Goal: Transaction & Acquisition: Obtain resource

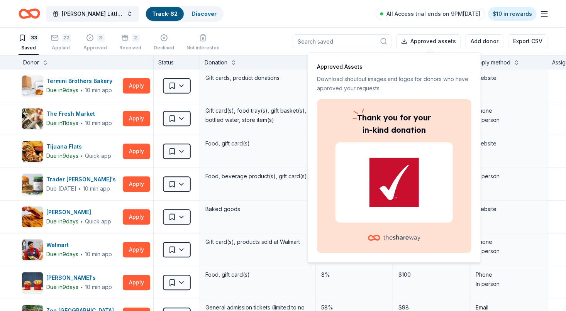
click at [325, 19] on div "[PERSON_NAME] Little Angels Holiday Baskets Track · 62 Discover All Access tria…" at bounding box center [283, 14] width 529 height 18
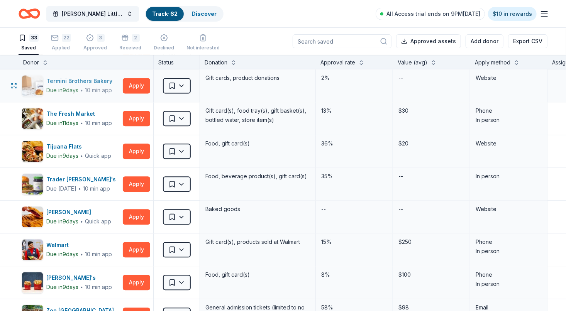
click at [120, 88] on div "Termini Brothers Bakery Due [DATE] ∙ 10 min app" at bounding box center [71, 86] width 98 height 22
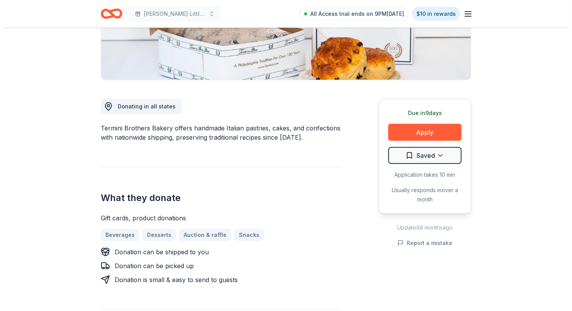
scroll to position [156, 0]
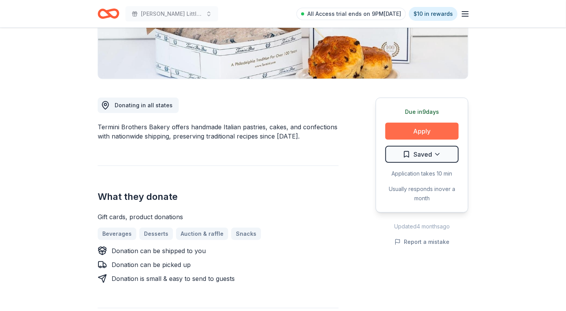
click at [419, 133] on button "Apply" at bounding box center [421, 131] width 73 height 17
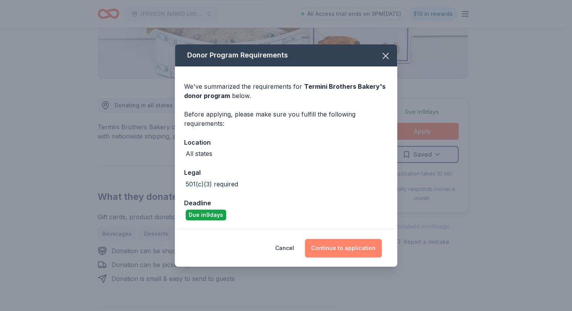
click at [346, 249] on button "Continue to application" at bounding box center [343, 248] width 77 height 19
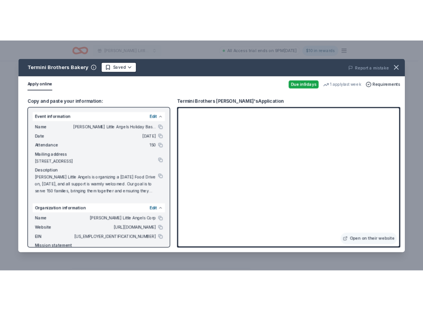
scroll to position [39, 0]
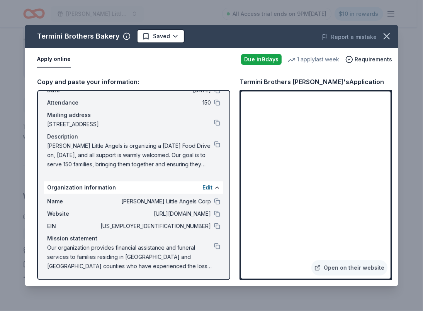
click at [35, 202] on div "Copy and paste your information: Event information Edit Name Wilcox Little Ange…" at bounding box center [211, 179] width 373 height 216
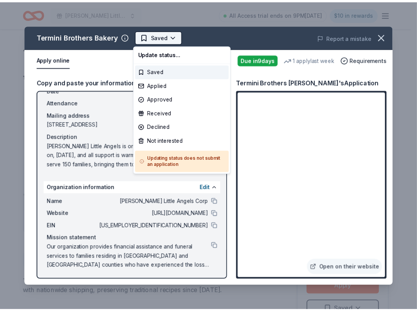
scroll to position [0, 0]
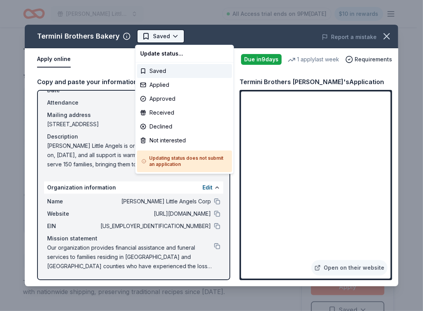
click at [173, 38] on html "Wilcox Little Angels Holiday Baskets All Access trial ends on 9PM, 10/18 $10 in…" at bounding box center [211, 155] width 423 height 311
click at [174, 85] on div "Applied" at bounding box center [184, 85] width 95 height 14
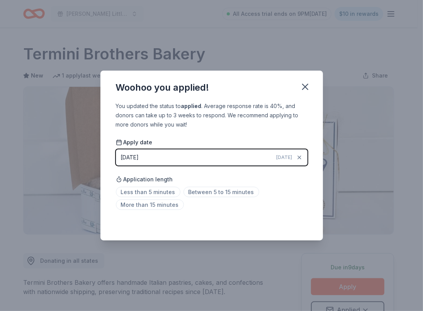
click at [161, 211] on div "Less than 5 minutes Between 5 to 15 minutes More than 15 minutes" at bounding box center [211, 199] width 191 height 25
click at [161, 204] on span "More than 15 minutes" at bounding box center [150, 204] width 68 height 10
click at [304, 90] on icon "button" at bounding box center [304, 86] width 11 height 11
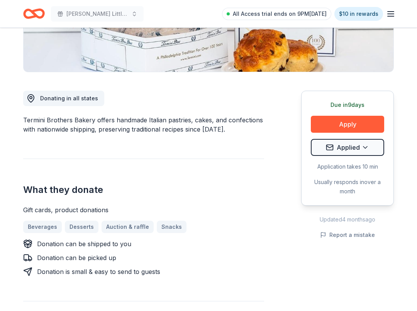
scroll to position [187, 0]
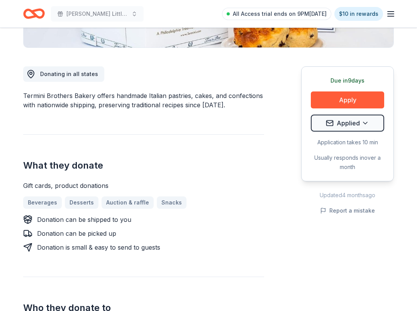
click at [132, 129] on div "Donating in all states Termini Brothers Bakery offers handmade Italian pastries…" at bounding box center [143, 301] width 241 height 507
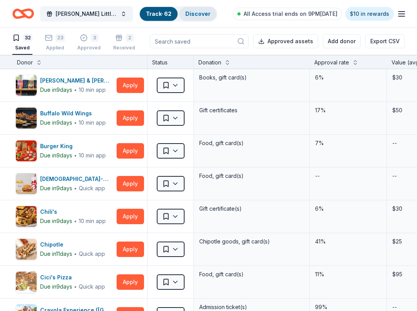
click at [189, 16] on link "Discover" at bounding box center [197, 13] width 25 height 7
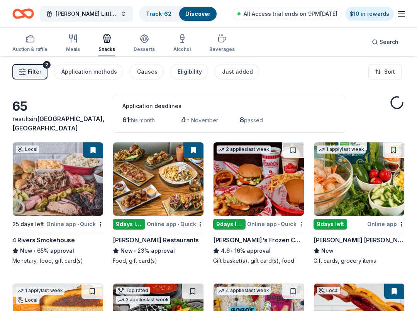
click at [22, 12] on icon "Home" at bounding box center [27, 14] width 12 height 8
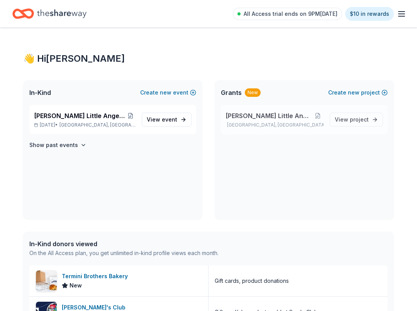
click at [254, 118] on span "Wilcox Little Angels Program" at bounding box center [268, 115] width 87 height 9
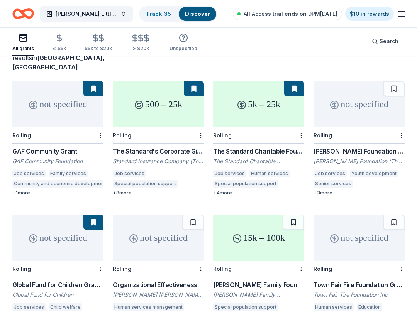
scroll to position [56, 0]
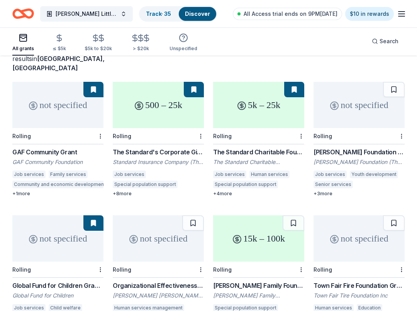
click at [260, 158] on div "The Standard Charitable Foundation" at bounding box center [258, 162] width 91 height 8
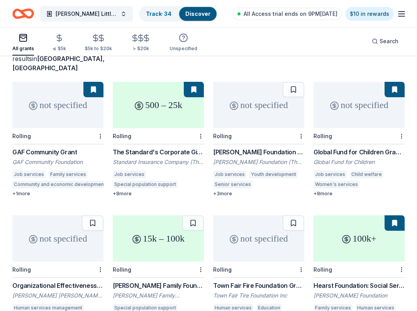
click at [278, 147] on div "[PERSON_NAME] Foundation Grant" at bounding box center [258, 151] width 91 height 9
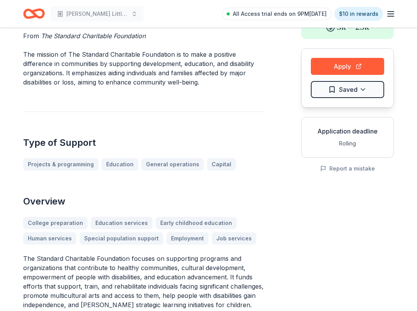
scroll to position [54, 0]
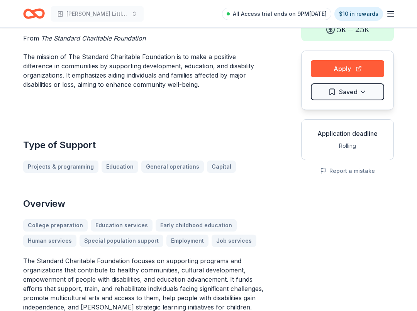
click at [364, 93] on html "Wilcox Little Angels Program All Access trial ends on 9PM, 10/18 $10 in rewards…" at bounding box center [208, 101] width 417 height 311
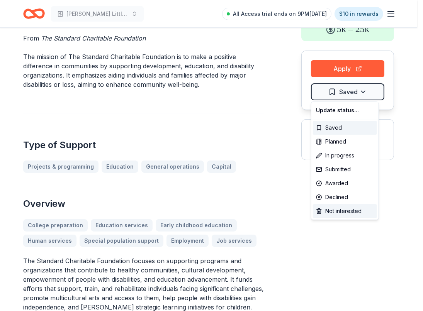
click at [351, 217] on div "Not interested" at bounding box center [345, 211] width 64 height 14
click at [348, 242] on html "Wilcox Little Angels Program All Access trial ends on 9PM, 10/18 $10 in rewards…" at bounding box center [211, 101] width 423 height 311
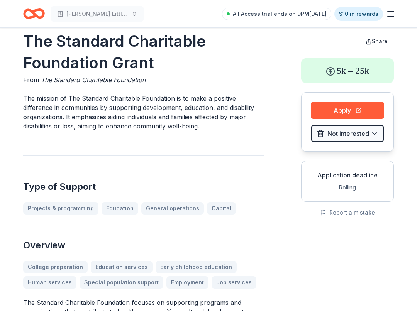
scroll to position [0, 0]
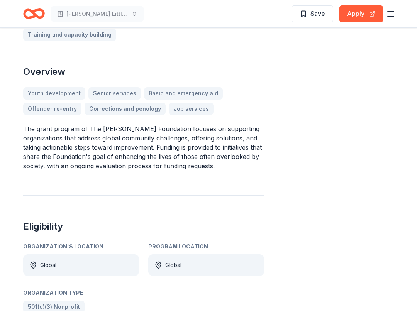
scroll to position [210, 0]
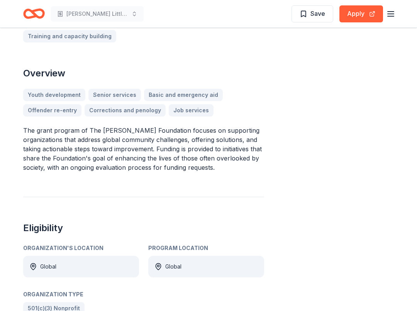
click at [28, 137] on p "The grant program of The Tony Robbins Foundation focuses on supporting organiza…" at bounding box center [143, 149] width 241 height 46
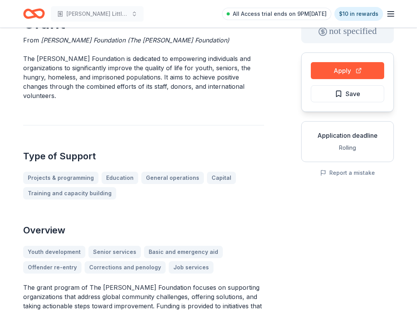
scroll to position [0, 0]
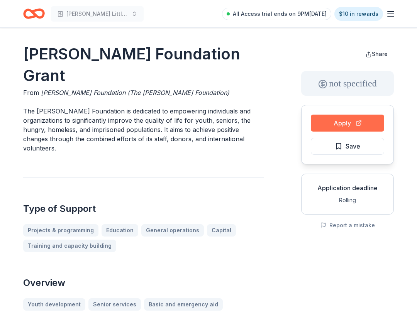
click at [358, 127] on button "Apply" at bounding box center [347, 123] width 73 height 17
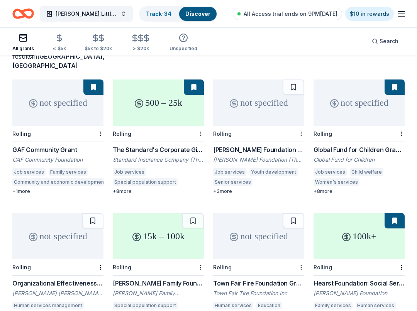
scroll to position [58, 0]
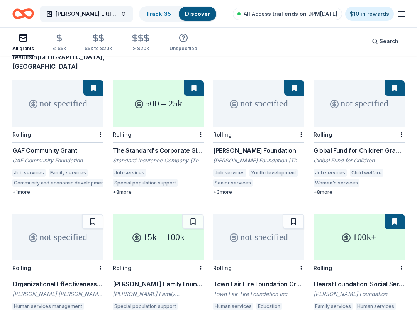
click at [374, 157] on div "Global Fund for Children" at bounding box center [358, 161] width 91 height 8
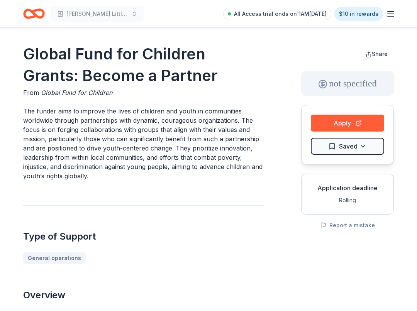
click at [367, 148] on html "Wilcox Little Angels Program All Access trial ends on 1AM, 10/19 $10 in rewards…" at bounding box center [208, 155] width 417 height 311
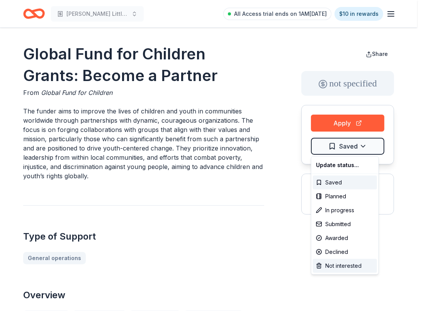
click at [360, 269] on div "Not interested" at bounding box center [345, 266] width 64 height 14
click at [353, 265] on div "Not interested" at bounding box center [345, 266] width 64 height 14
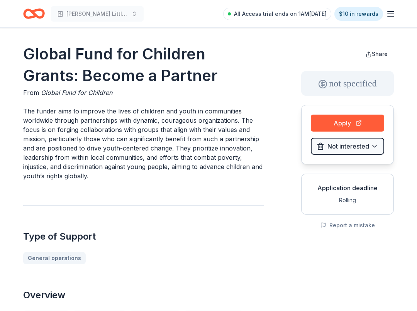
click at [37, 21] on icon "Home" at bounding box center [34, 14] width 22 height 18
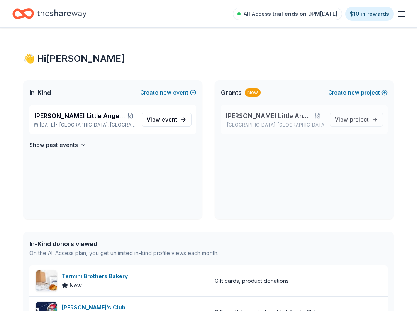
click at [287, 122] on p "Hollywood, FL" at bounding box center [274, 125] width 98 height 6
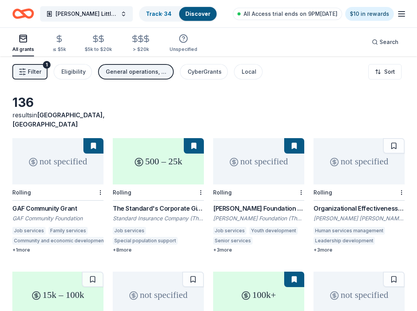
click at [374, 149] on div "not specified" at bounding box center [358, 161] width 91 height 46
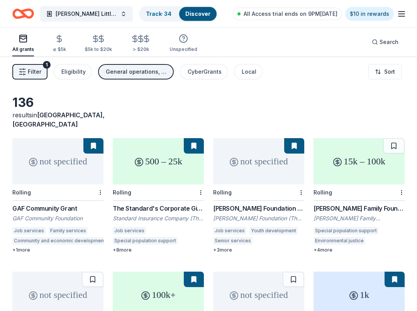
click at [358, 204] on div "Frankel Family Foundation Grants" at bounding box center [358, 208] width 91 height 9
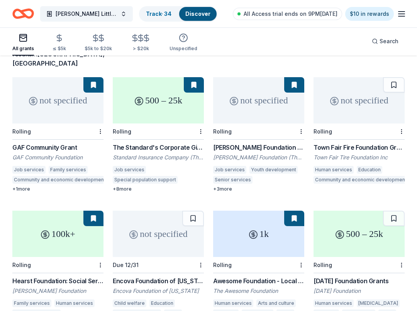
scroll to position [64, 0]
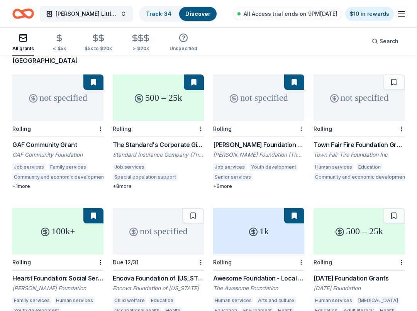
click at [358, 140] on div "Town Fair Fire Foundation Grant" at bounding box center [358, 144] width 91 height 9
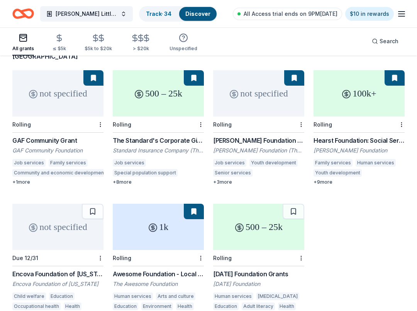
scroll to position [64, 0]
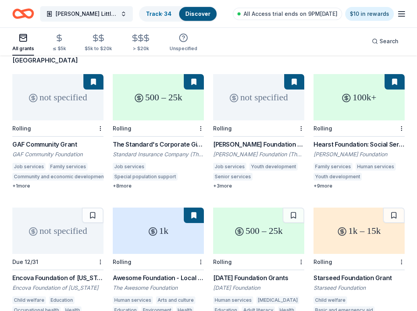
click at [360, 140] on div "Hearst Foundation: Social Service Grant William Randolph Hearst Foundation Fami…" at bounding box center [358, 164] width 91 height 49
click at [269, 120] on div "Rolling" at bounding box center [258, 128] width 91 height 16
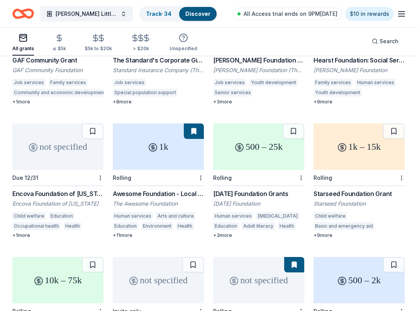
scroll to position [150, 0]
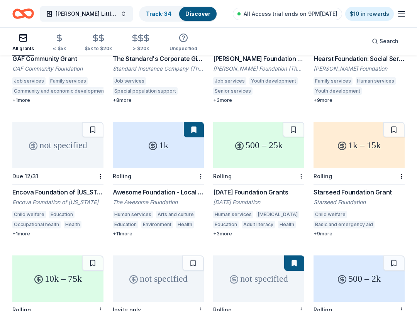
click at [66, 153] on div "not specified" at bounding box center [57, 145] width 91 height 46
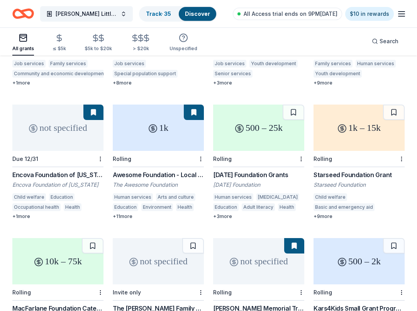
scroll to position [170, 0]
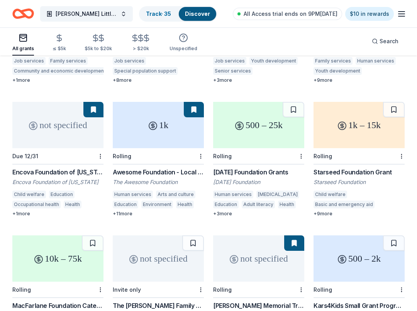
click at [169, 178] on div "The Awesome Foundation" at bounding box center [158, 182] width 91 height 8
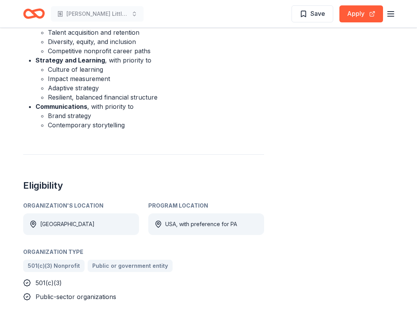
scroll to position [414, 0]
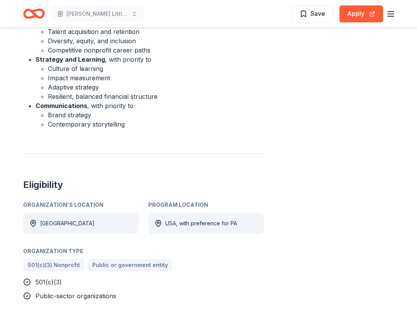
click at [325, 119] on div "Share not specified Apply Save Application deadline Rolling Report a mistake" at bounding box center [347, 77] width 93 height 894
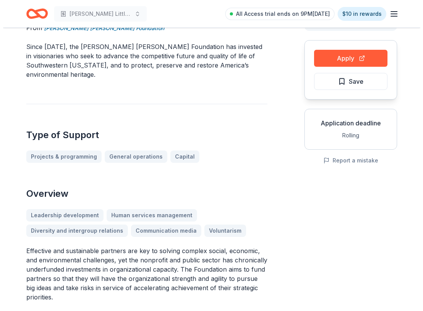
scroll to position [64, 0]
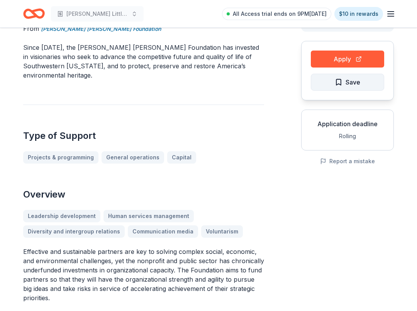
click at [377, 83] on button "Save" at bounding box center [347, 82] width 73 height 17
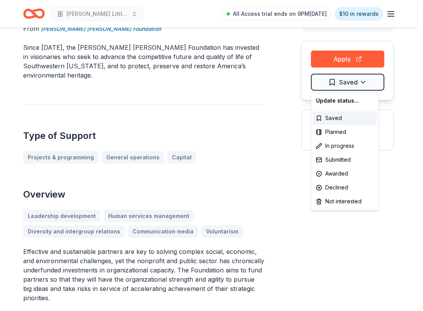
click at [360, 83] on html "Wilcox Little Angels Program All Access trial ends on 9PM, 10/18 $10 in rewards…" at bounding box center [211, 91] width 423 height 311
click at [357, 201] on div "Not interested" at bounding box center [345, 201] width 64 height 14
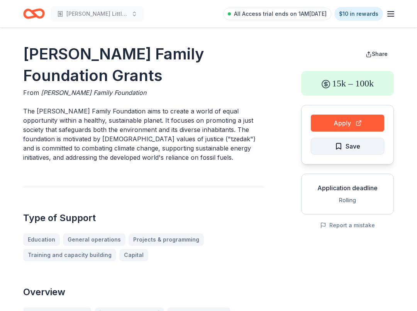
click at [370, 150] on button "Save" at bounding box center [347, 146] width 73 height 17
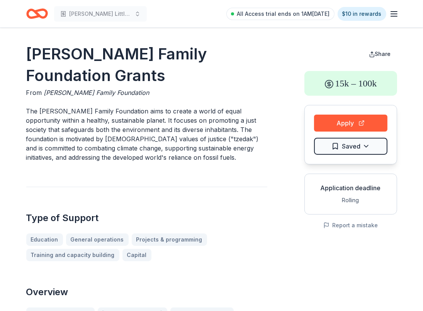
click at [366, 150] on html "[PERSON_NAME] Little Angels Program All Access trial ends on 1AM[DATE] $10 in r…" at bounding box center [211, 155] width 423 height 311
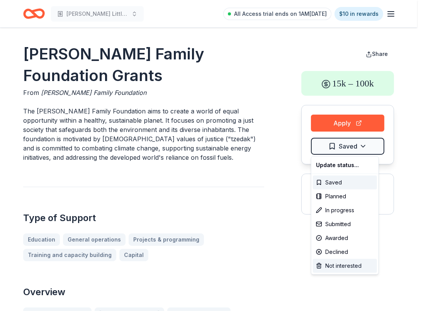
click at [353, 266] on div "Not interested" at bounding box center [345, 266] width 64 height 14
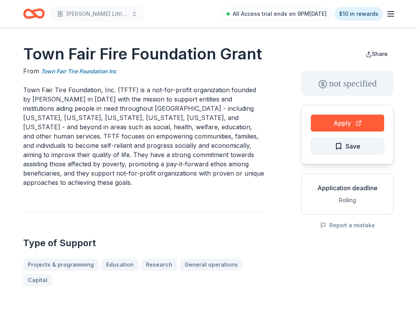
click at [363, 150] on button "Save" at bounding box center [347, 146] width 73 height 17
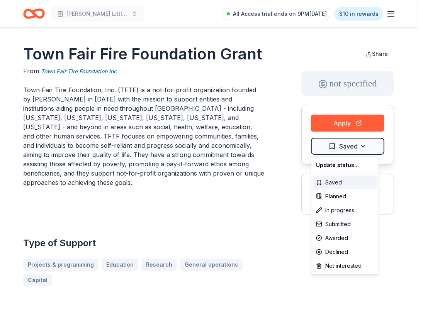
click at [366, 151] on html "[PERSON_NAME] Little Angels Program All Access trial ends on 9PM[DATE] $10 in r…" at bounding box center [211, 155] width 423 height 311
click at [355, 267] on div "Not interested" at bounding box center [345, 266] width 64 height 14
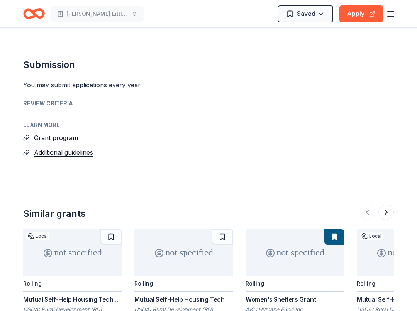
scroll to position [1070, 0]
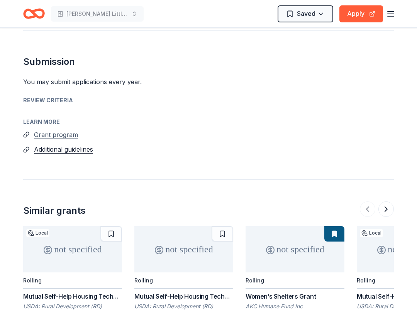
click at [68, 134] on button "Grant program" at bounding box center [56, 135] width 44 height 10
click at [66, 148] on button "Additional guidelines" at bounding box center [63, 149] width 59 height 10
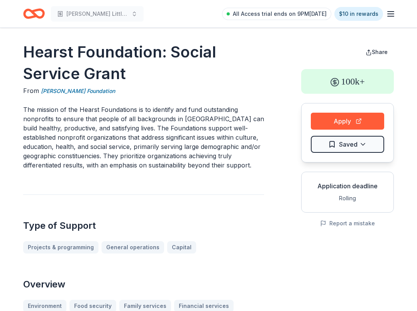
scroll to position [0, 0]
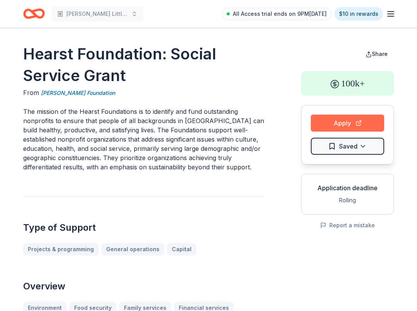
click at [362, 126] on button "Apply" at bounding box center [347, 123] width 73 height 17
click at [357, 128] on button "Apply" at bounding box center [347, 123] width 73 height 17
click at [160, 80] on h1 "Hearst Foundation: Social Service Grant" at bounding box center [143, 64] width 241 height 43
drag, startPoint x: 50, startPoint y: 55, endPoint x: 25, endPoint y: 56, distance: 24.7
click at [25, 56] on h1 "Hearst Foundation: Social Service Grant" at bounding box center [143, 64] width 241 height 43
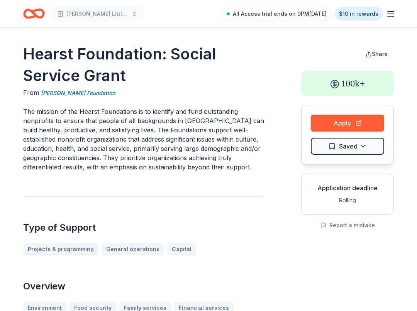
click at [25, 56] on h1 "Hearst Foundation: Social Service Grant" at bounding box center [143, 64] width 241 height 43
drag, startPoint x: 26, startPoint y: 53, endPoint x: 110, endPoint y: 77, distance: 87.6
click at [110, 77] on h1 "Hearst Foundation: Social Service Grant" at bounding box center [143, 64] width 241 height 43
drag, startPoint x: 141, startPoint y: 84, endPoint x: 96, endPoint y: 78, distance: 45.6
click at [84, 76] on h1 "Hearst Foundation: Social Service Grant" at bounding box center [143, 64] width 241 height 43
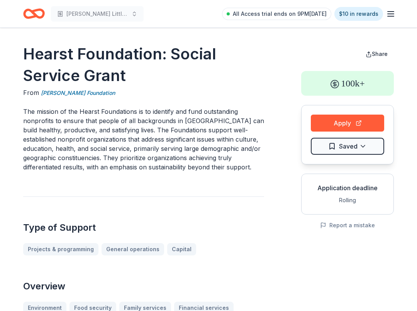
drag, startPoint x: 79, startPoint y: 110, endPoint x: 121, endPoint y: 115, distance: 41.9
click at [121, 115] on p "The mission of the Hearst Foundations is to identify and fund outstanding nonpr…" at bounding box center [143, 139] width 241 height 65
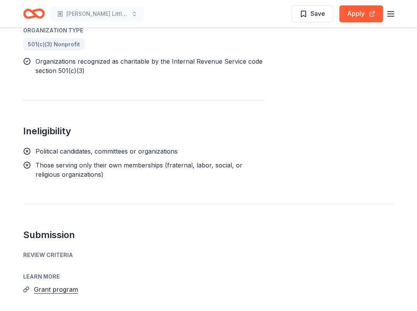
scroll to position [507, 0]
click at [65, 284] on button "Grant program" at bounding box center [56, 289] width 44 height 10
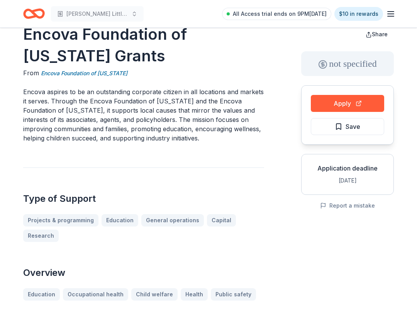
scroll to position [0, 0]
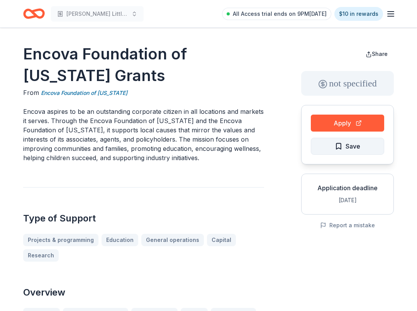
click at [353, 154] on button "Save" at bounding box center [347, 146] width 73 height 17
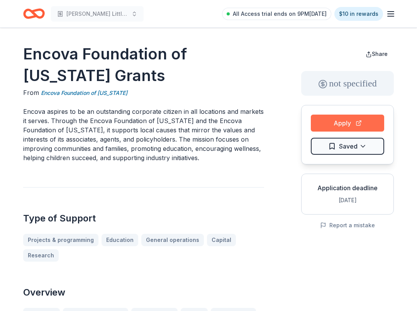
click at [351, 127] on button "Apply" at bounding box center [347, 123] width 73 height 17
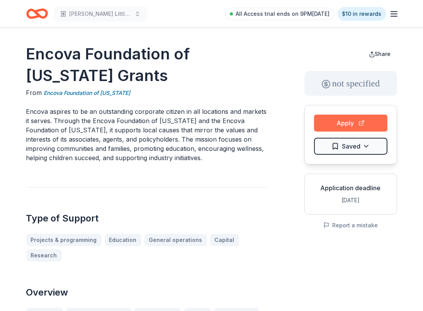
click at [364, 149] on html "Wilcox Little Angels Program All Access trial ends on 9PM, 10/18 $10 in rewards…" at bounding box center [211, 155] width 423 height 311
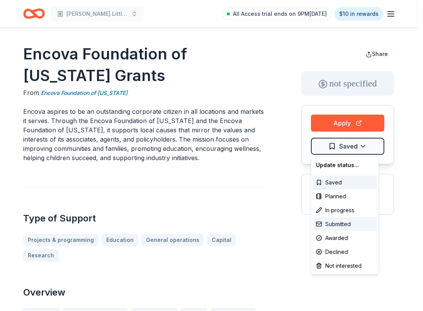
click at [351, 223] on div "Submitted" at bounding box center [345, 224] width 64 height 14
click at [258, 81] on html "Wilcox Little Angels Program All Access trial ends on 9PM, 10/18 $10 in rewards…" at bounding box center [211, 155] width 423 height 311
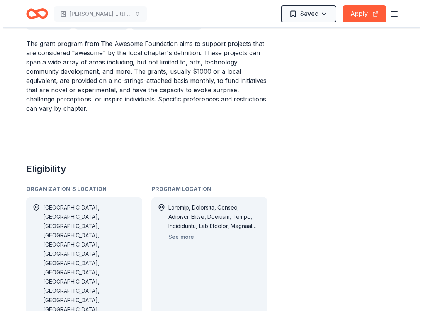
scroll to position [348, 0]
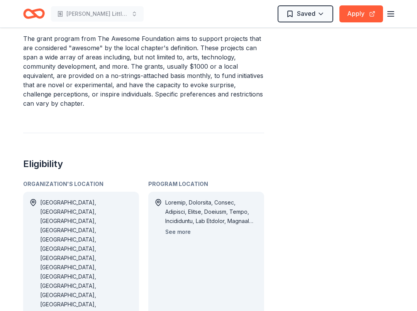
click at [184, 233] on button "See more" at bounding box center [177, 231] width 25 height 9
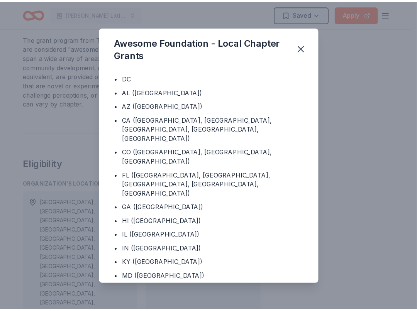
scroll to position [217, 0]
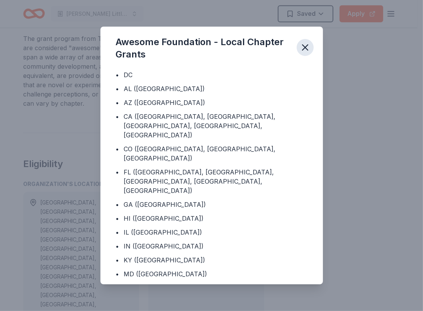
click at [310, 54] on button "button" at bounding box center [304, 47] width 17 height 17
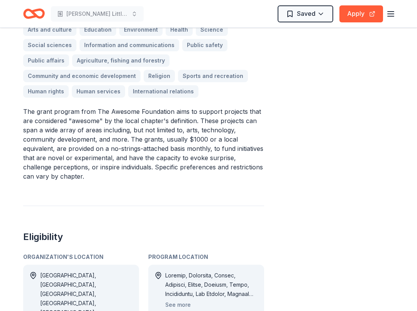
scroll to position [273, 0]
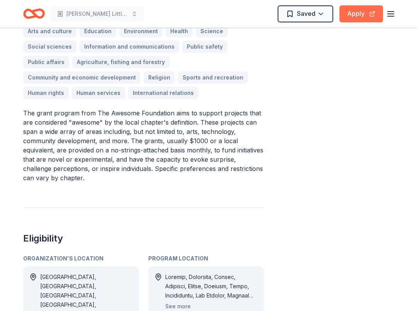
click at [357, 17] on button "Apply" at bounding box center [361, 13] width 44 height 17
